Goal: Information Seeking & Learning: Learn about a topic

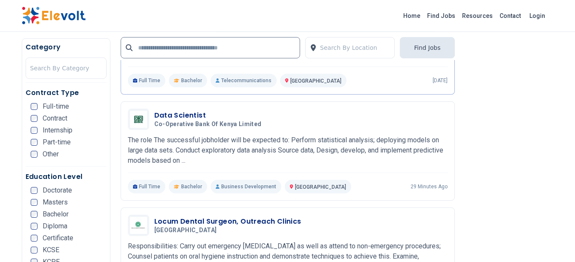
scroll to position [908, 0]
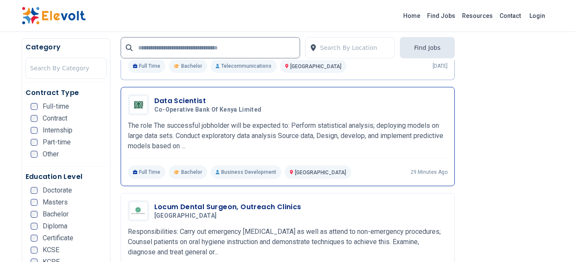
click at [278, 140] on p "The role The successful jobholder will be expected to: Perform statistical anal…" at bounding box center [288, 136] width 320 height 31
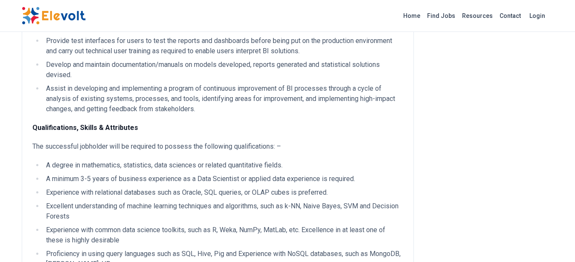
scroll to position [446, 0]
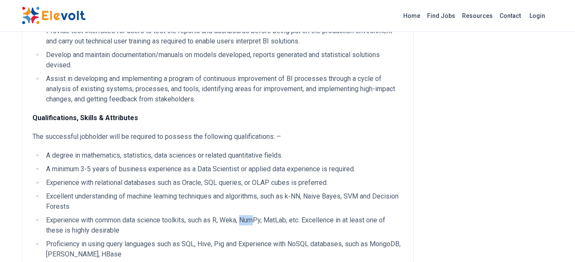
drag, startPoint x: 241, startPoint y: 222, endPoint x: 256, endPoint y: 227, distance: 15.8
click at [256, 227] on li "Experience with common data science toolkits, such as R, Weka, NumPy, MatLab, e…" at bounding box center [223, 225] width 360 height 20
click at [203, 205] on li "Excellent understanding of machine learning techniques and algorithms, such as …" at bounding box center [223, 201] width 360 height 20
drag, startPoint x: 288, startPoint y: 199, endPoint x: 304, endPoint y: 205, distance: 16.6
click at [304, 205] on li "Excellent understanding of machine learning techniques and algorithms, such as …" at bounding box center [223, 201] width 360 height 20
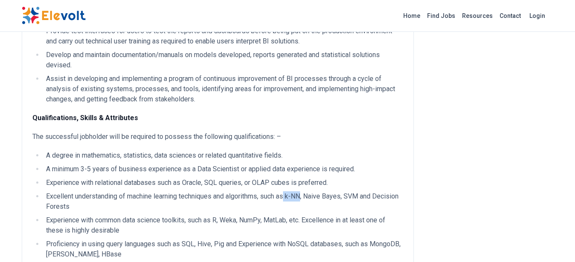
copy li "k-NN"
drag, startPoint x: 308, startPoint y: 199, endPoint x: 344, endPoint y: 204, distance: 35.7
click at [344, 204] on li "Excellent understanding of machine learning techniques and algorithms, such as …" at bounding box center [223, 201] width 360 height 20
drag, startPoint x: 334, startPoint y: 207, endPoint x: 309, endPoint y: 198, distance: 26.7
click at [309, 198] on li "Excellent understanding of machine learning techniques and algorithms, such as …" at bounding box center [223, 201] width 360 height 20
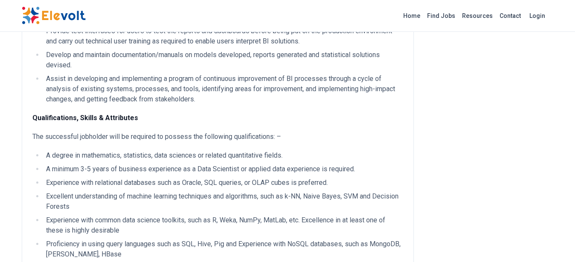
click at [309, 198] on li "Excellent understanding of machine learning techniques and algorithms, such as …" at bounding box center [223, 201] width 360 height 20
drag, startPoint x: 309, startPoint y: 201, endPoint x: 344, endPoint y: 204, distance: 35.5
click at [344, 204] on li "Excellent understanding of machine learning techniques and algorithms, such as …" at bounding box center [223, 201] width 360 height 20
copy li "Naive Bayes"
